Goal: Task Accomplishment & Management: Complete application form

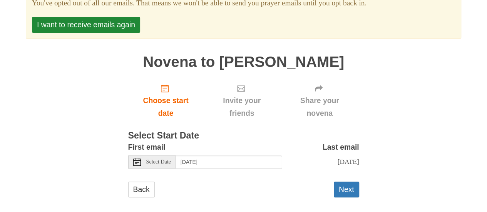
scroll to position [109, 0]
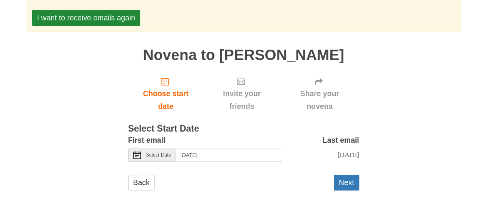
click at [154, 155] on span "Select Date" at bounding box center [158, 154] width 25 height 5
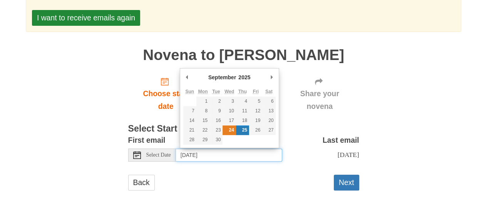
type input "Wednesday, September 24th"
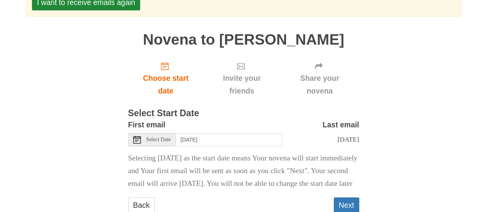
scroll to position [160, 0]
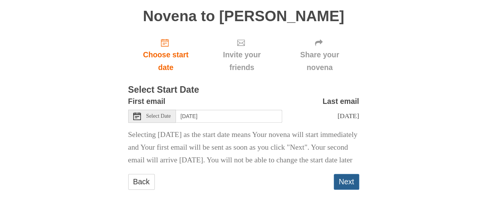
click at [352, 184] on button "Next" at bounding box center [346, 182] width 25 height 16
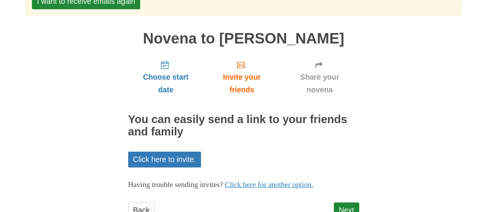
scroll to position [109, 0]
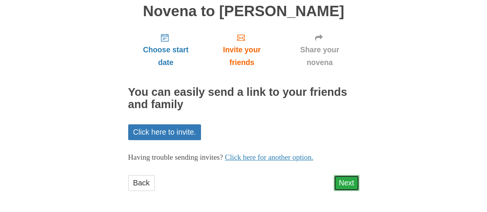
click at [349, 182] on link "Next" at bounding box center [346, 183] width 25 height 16
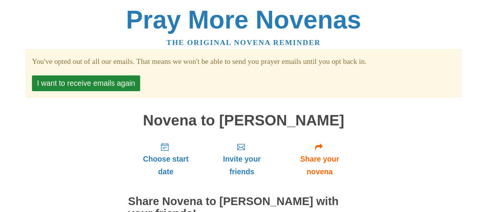
click at [486, 207] on body "Pray More Novenas The original novena reminder You've opted out of all our emai…" at bounding box center [243, 178] width 487 height 357
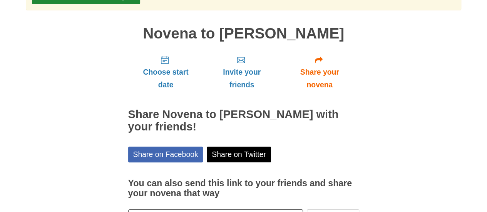
scroll to position [144, 0]
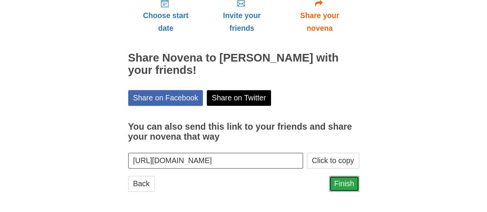
click at [341, 181] on link "Finish" at bounding box center [344, 184] width 30 height 16
